Goal: Information Seeking & Learning: Learn about a topic

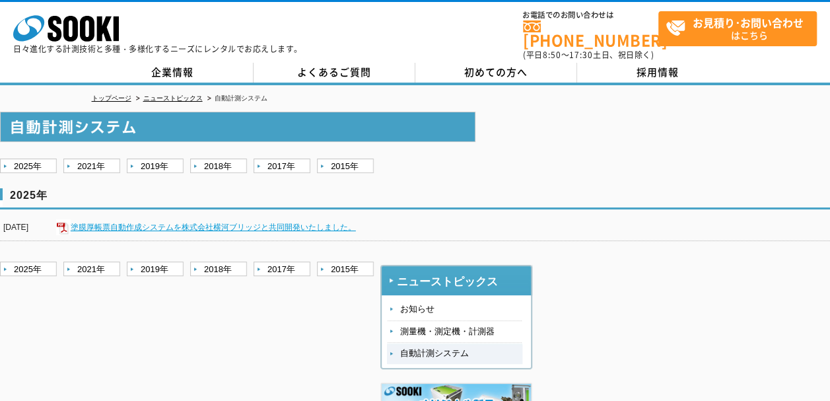
click at [266, 223] on link "塗膜厚帳票自動作成システムを株式会社横河ブリッジと共同開発いたしました。" at bounding box center [213, 227] width 285 height 9
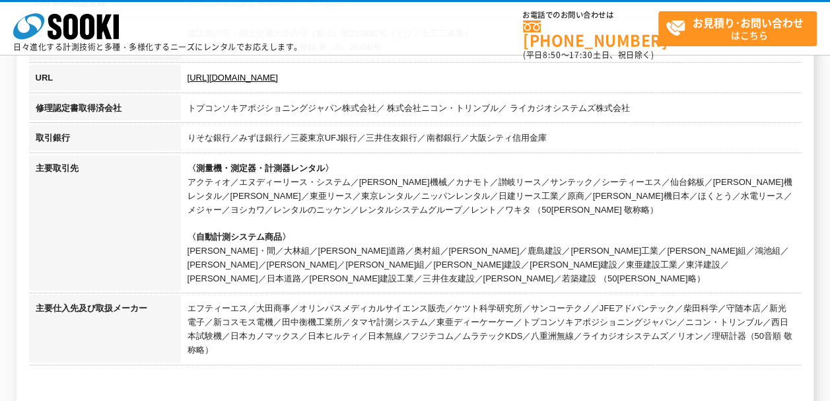
scroll to position [528, 0]
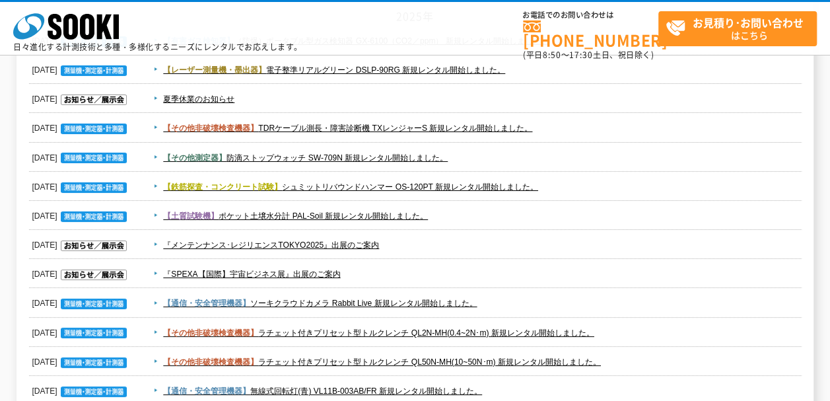
scroll to position [198, 0]
